Goal: Understand process/instructions

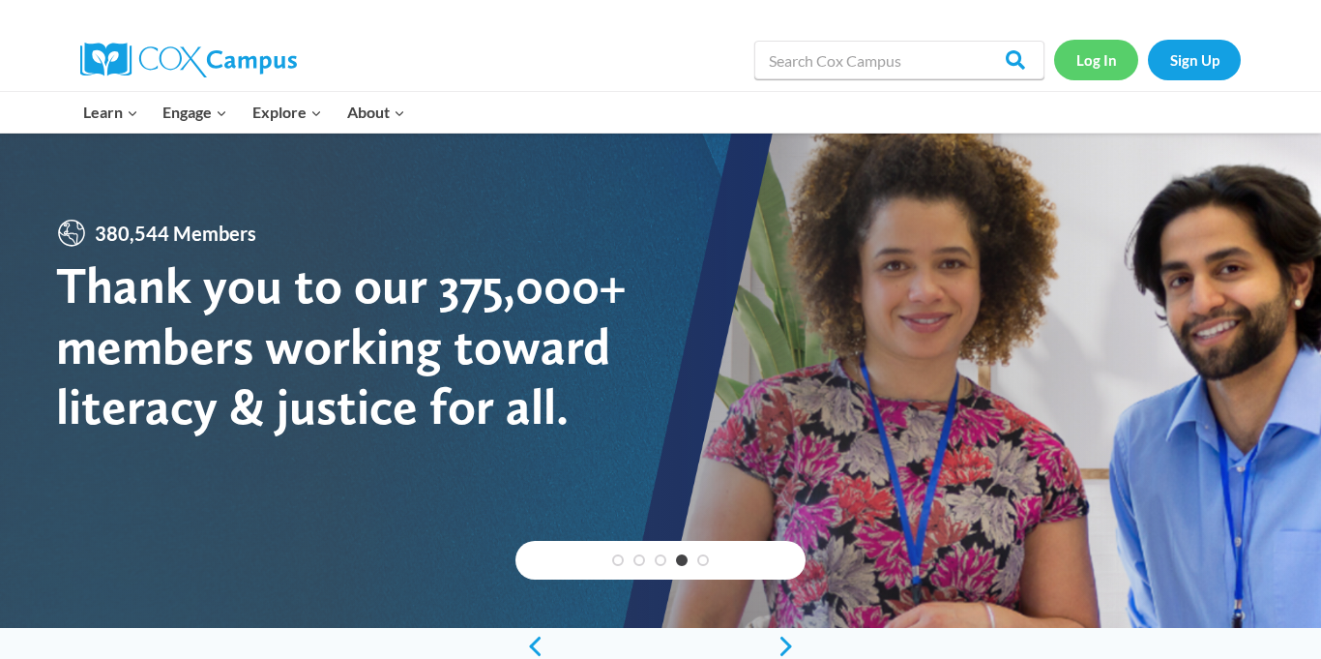
click at [1093, 71] on link "Log In" at bounding box center [1096, 60] width 84 height 40
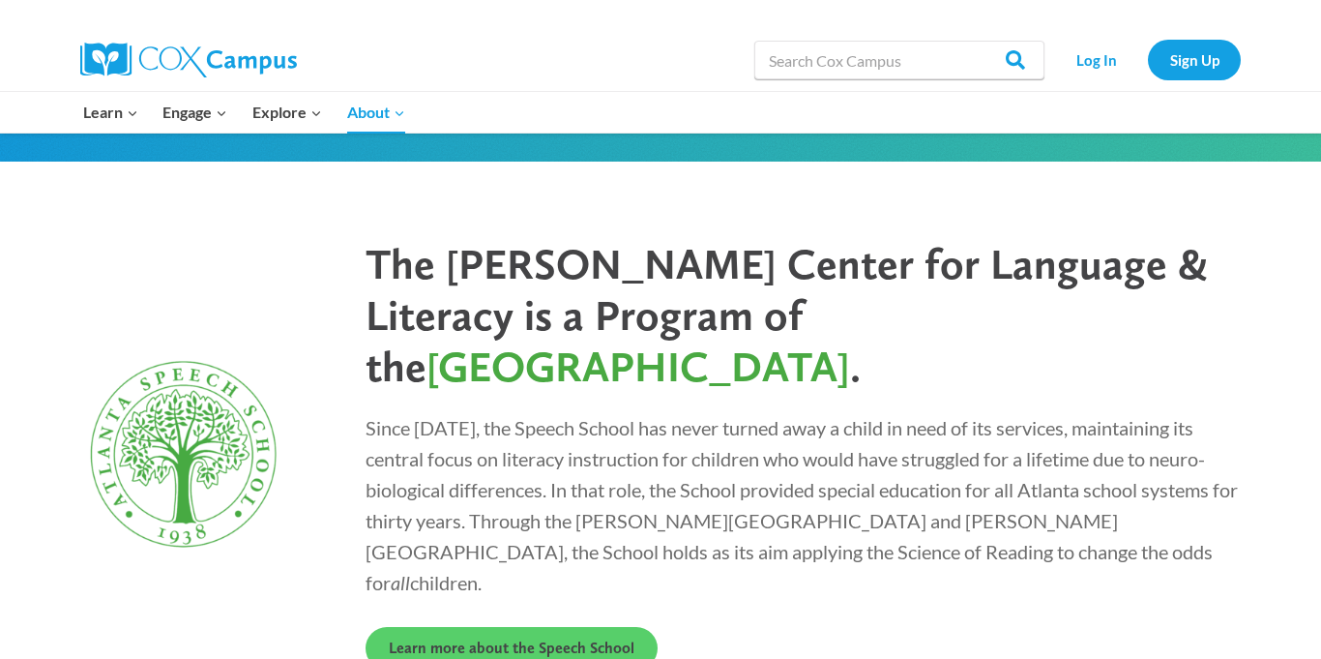
scroll to position [5334, 0]
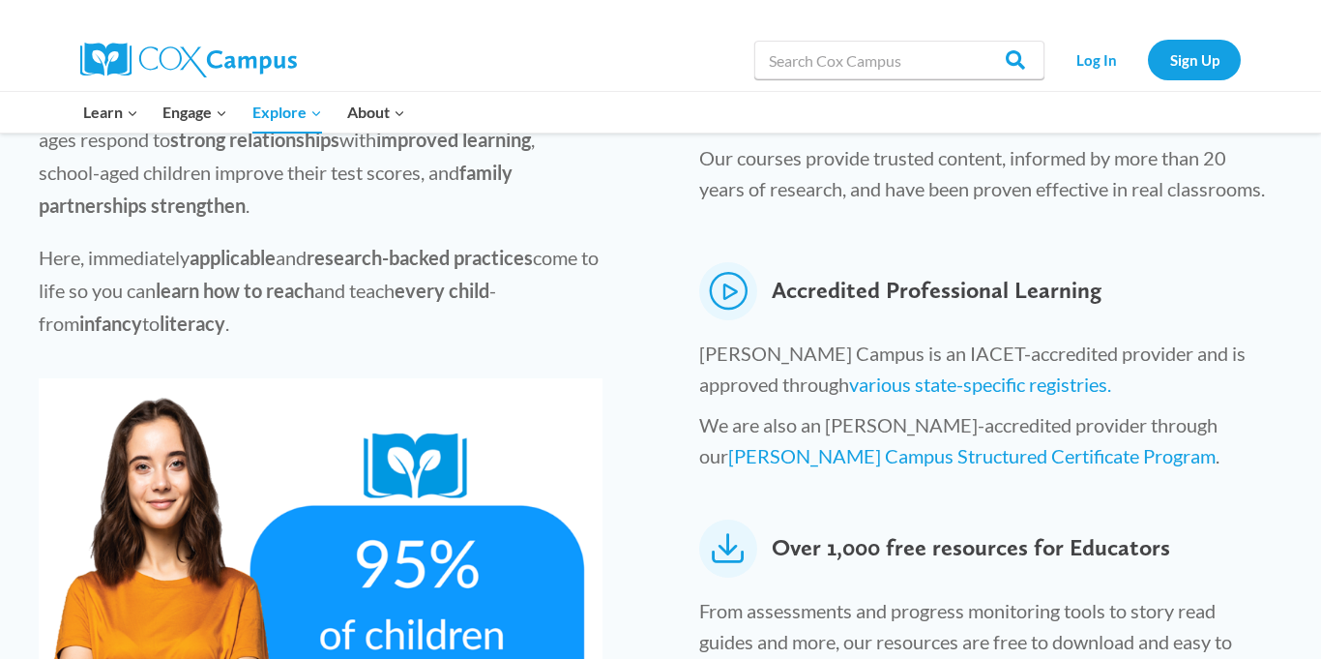
scroll to position [812, 0]
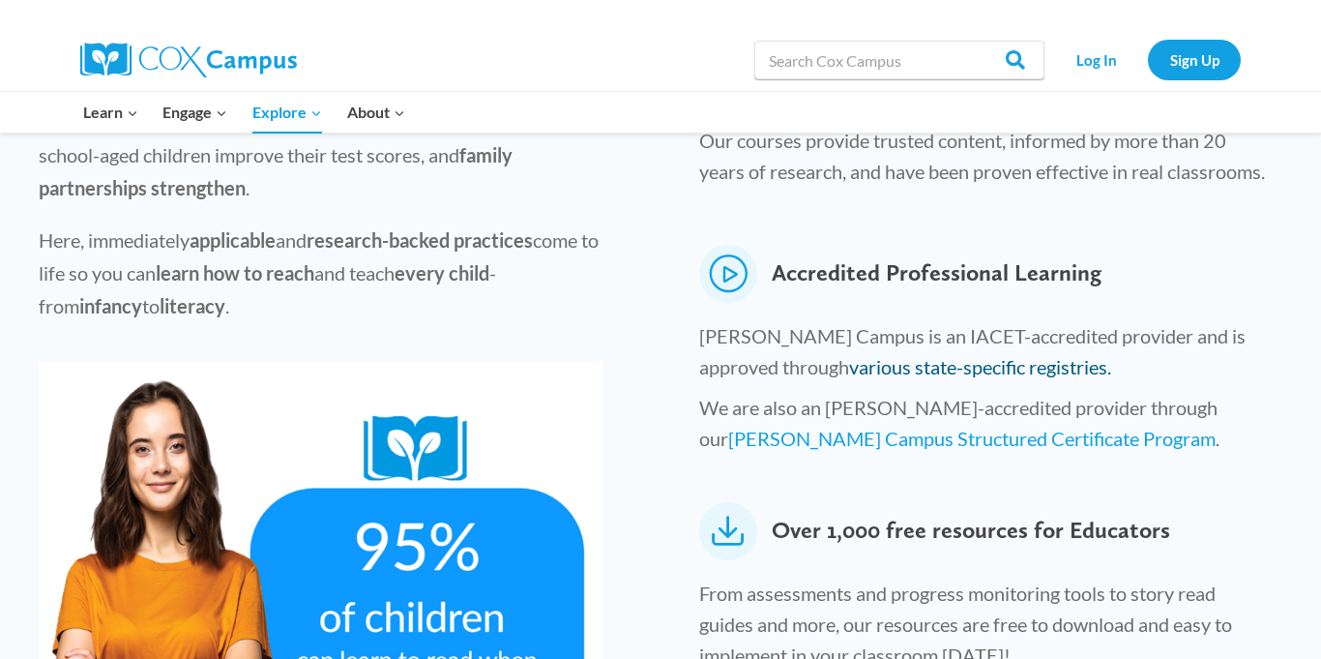
click at [969, 355] on link "various state-specific registries." at bounding box center [980, 366] width 262 height 23
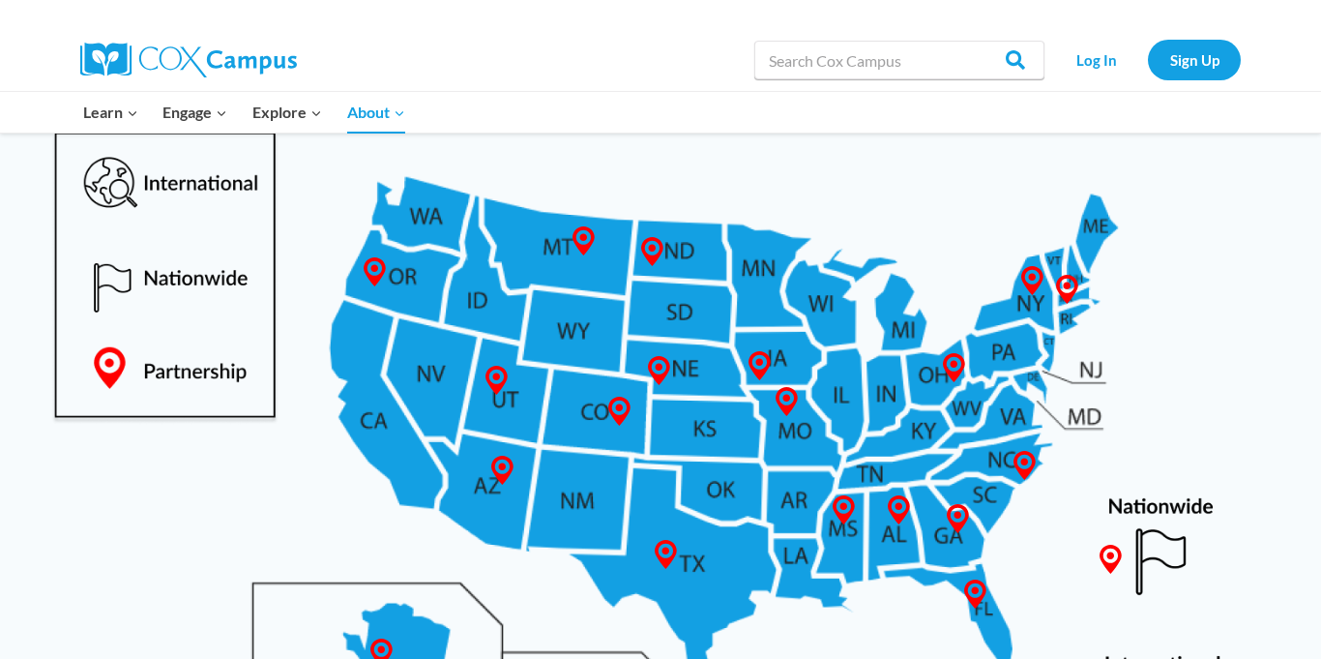
scroll to position [1044, 0]
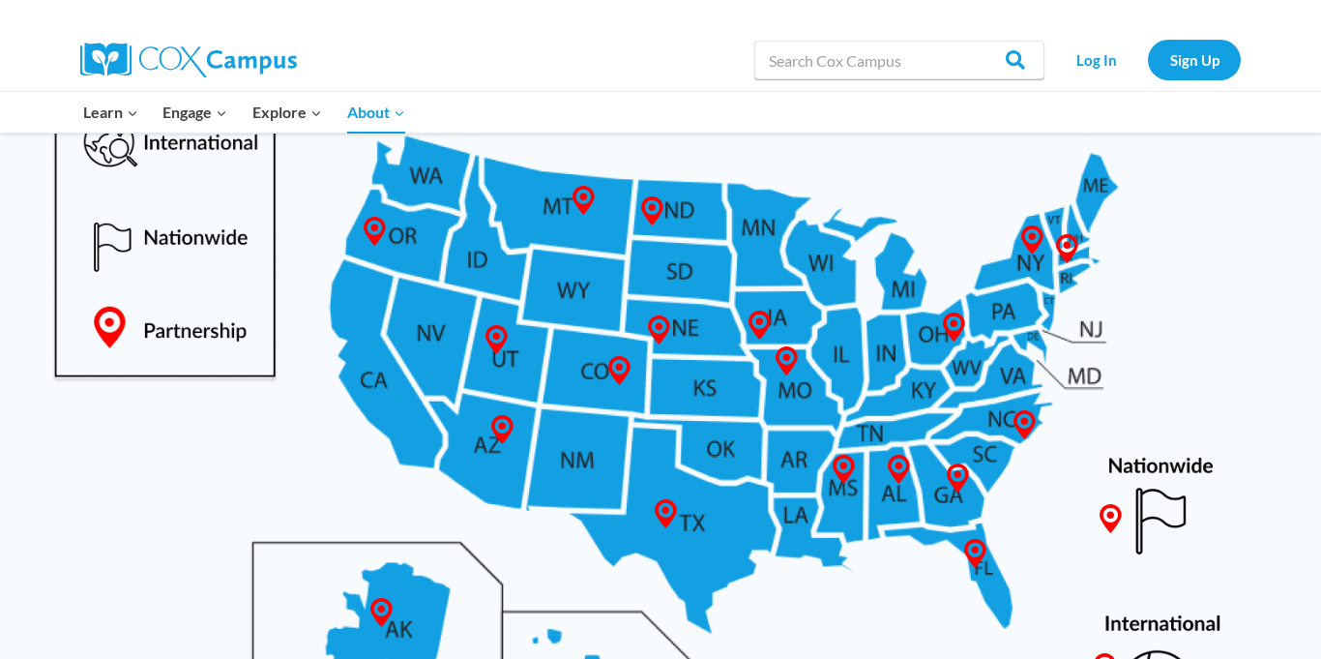
click at [933, 357] on img at bounding box center [660, 383] width 1282 height 833
click at [924, 357] on img at bounding box center [660, 383] width 1282 height 833
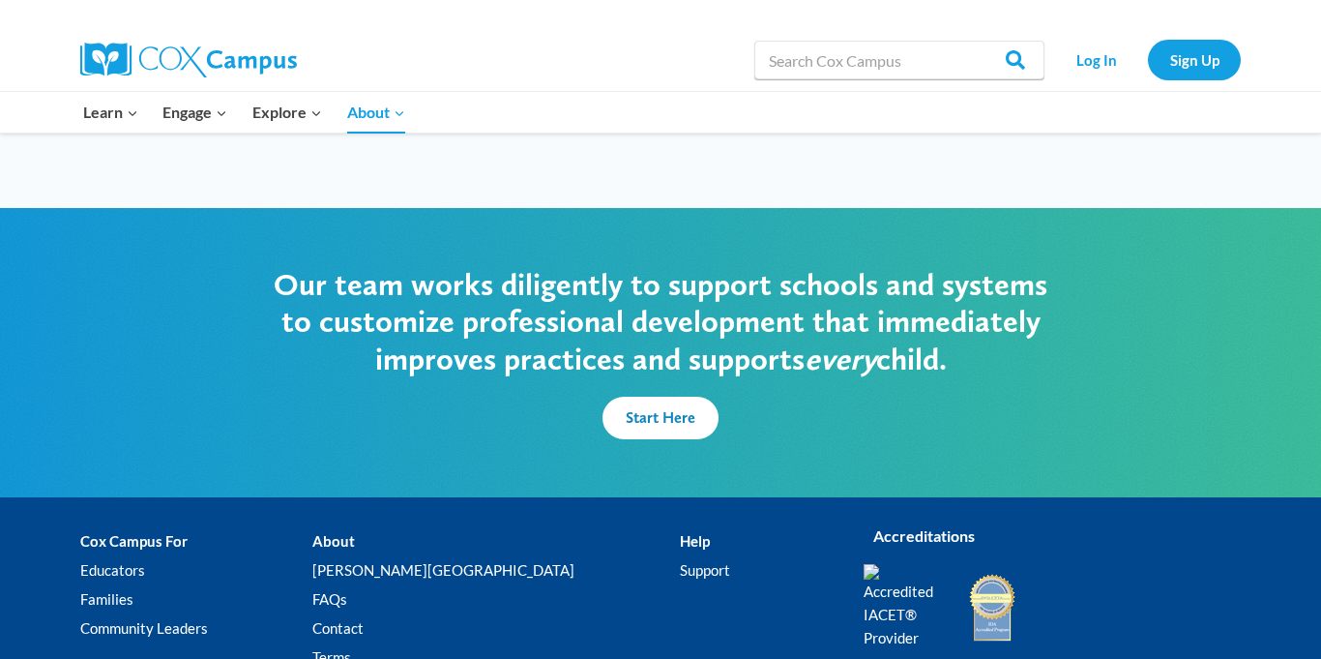
scroll to position [4761, 0]
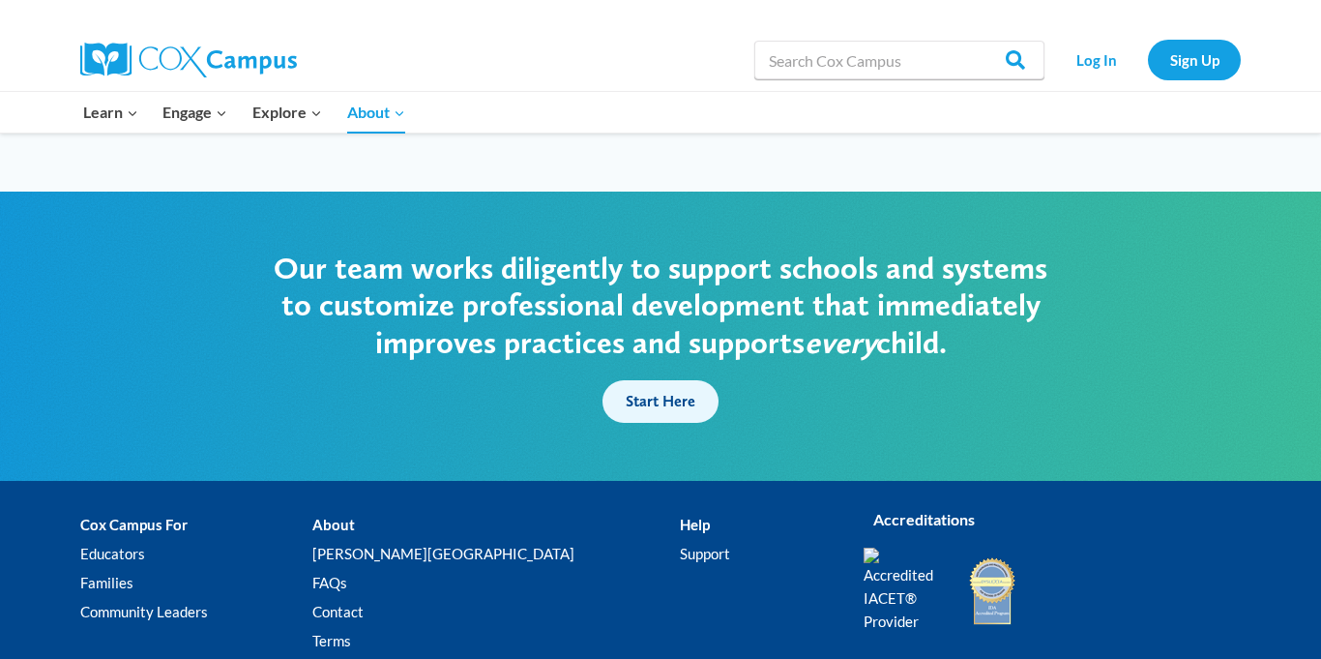
click at [692, 380] on link "Start Here" at bounding box center [660, 401] width 116 height 43
